Goal: Information Seeking & Learning: Learn about a topic

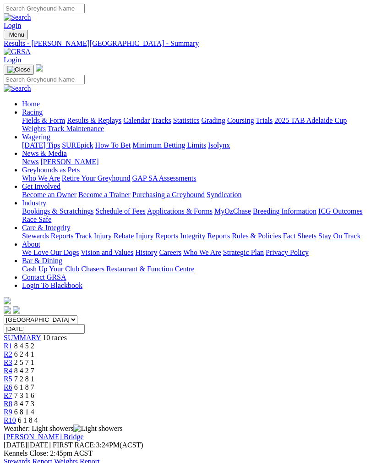
click at [52, 458] on link "Stewards Report" at bounding box center [28, 462] width 49 height 8
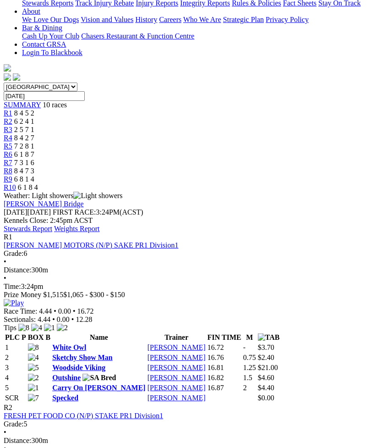
scroll to position [230, 0]
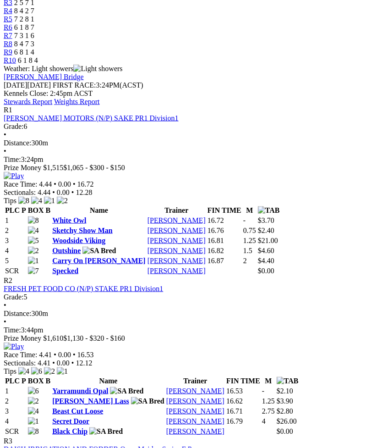
scroll to position [407, 0]
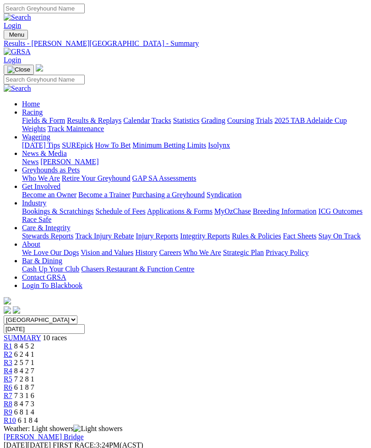
click at [7, 37] on img "Toggle navigation" at bounding box center [7, 37] width 0 height 0
click at [40, 100] on link "Home" at bounding box center [31, 104] width 18 height 8
click at [7, 37] on img "Toggle navigation" at bounding box center [7, 37] width 0 height 0
click at [40, 100] on link "Home" at bounding box center [31, 104] width 18 height 8
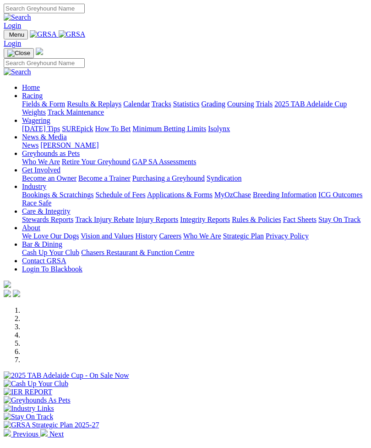
scroll to position [186, 0]
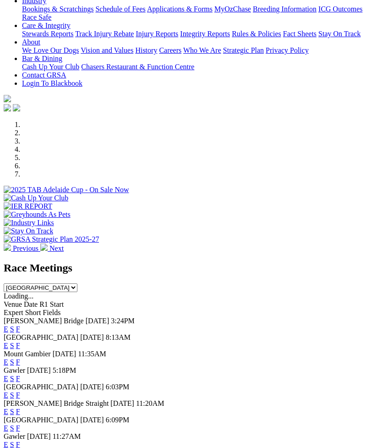
click at [20, 342] on link "F" at bounding box center [18, 346] width 4 height 8
